Goal: Navigation & Orientation: Find specific page/section

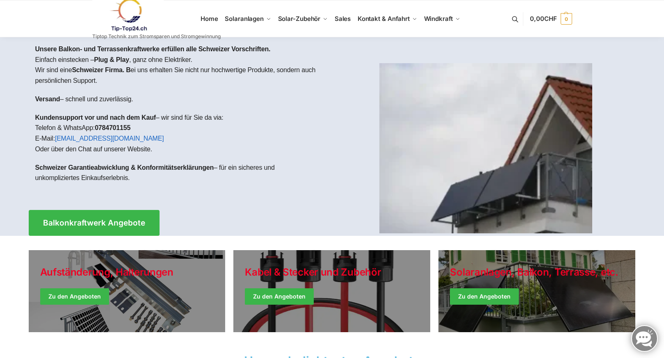
click at [171, 55] on div "Unsere Balkon- und Terrassenkraftwerke erfüllen alle Schweizer Vorschriften. Ei…" at bounding box center [181, 117] width 304 height 160
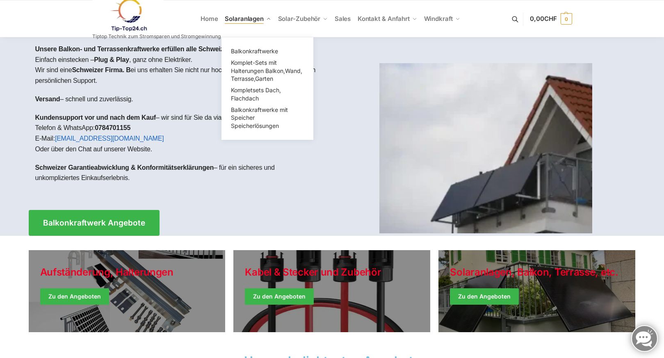
click at [243, 18] on span "Solaranlagen" at bounding box center [244, 19] width 39 height 8
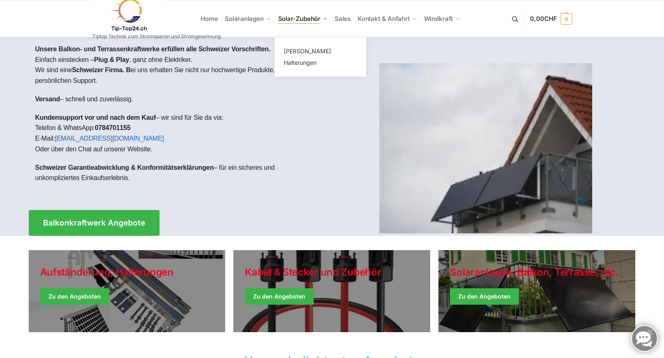
click at [294, 18] on span "Solar-Zubehör" at bounding box center [299, 19] width 43 height 8
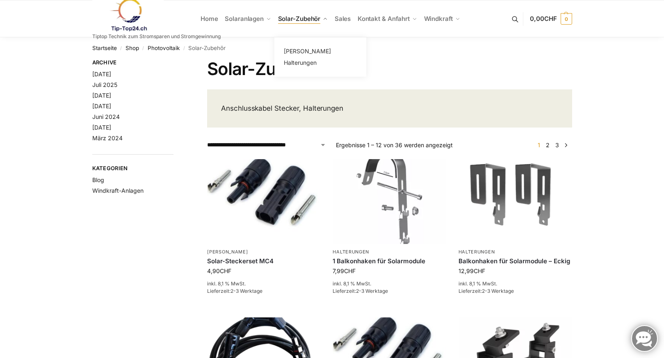
click at [290, 18] on span "Solar-Zubehör" at bounding box center [299, 19] width 43 height 8
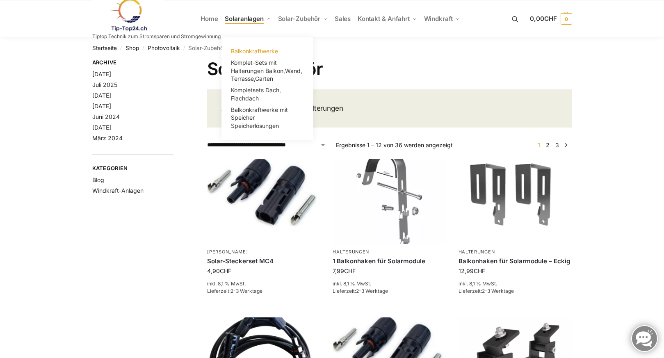
click at [244, 50] on span "Balkonkraftwerke" at bounding box center [254, 51] width 47 height 7
